Goal: Consume media (video, audio): Consume media (video, audio)

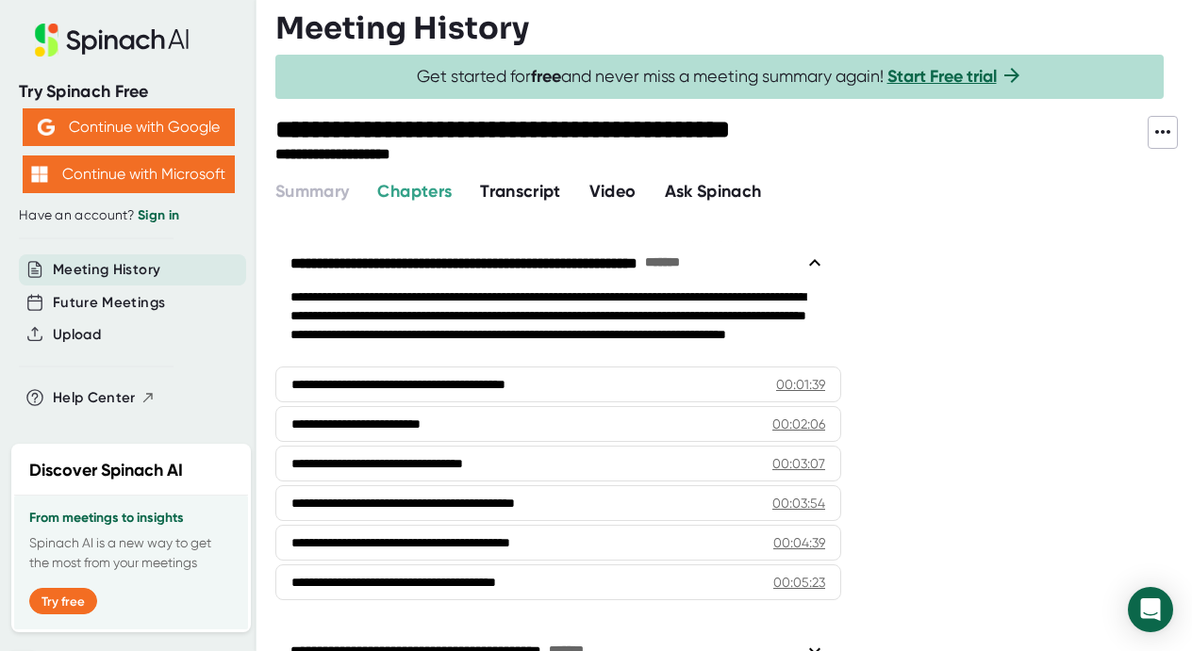
click at [628, 189] on span "Video" at bounding box center [612, 191] width 47 height 21
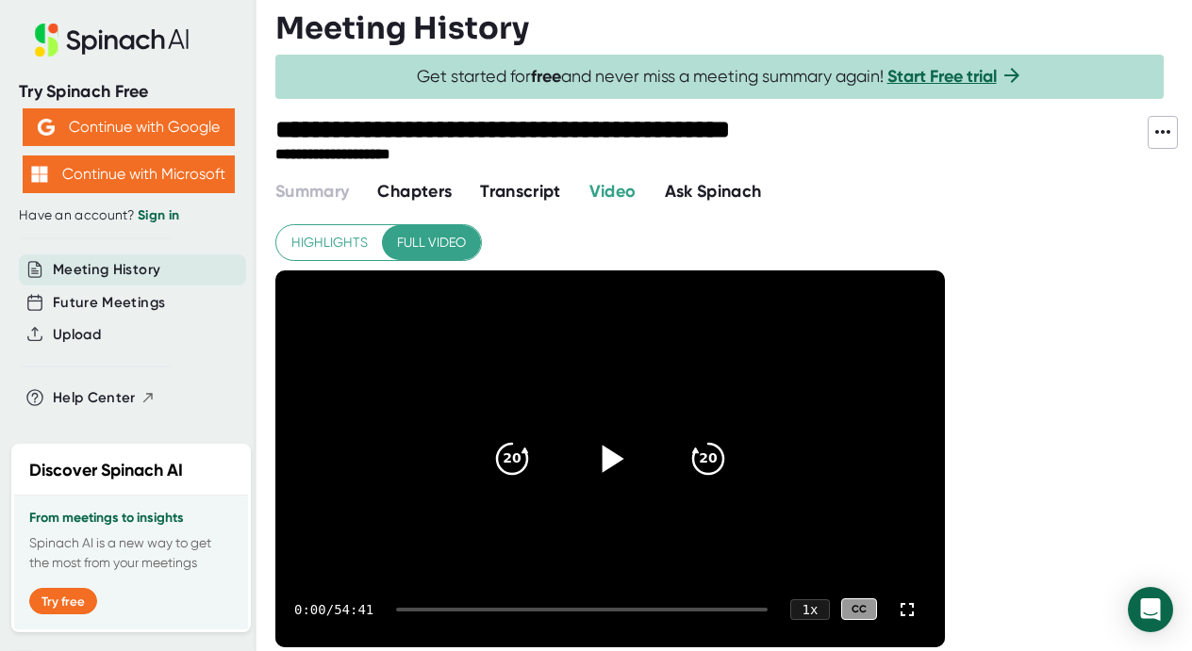
click at [607, 460] on icon at bounding box center [613, 458] width 22 height 27
click at [615, 454] on icon at bounding box center [610, 458] width 24 height 27
